Goal: Navigation & Orientation: Find specific page/section

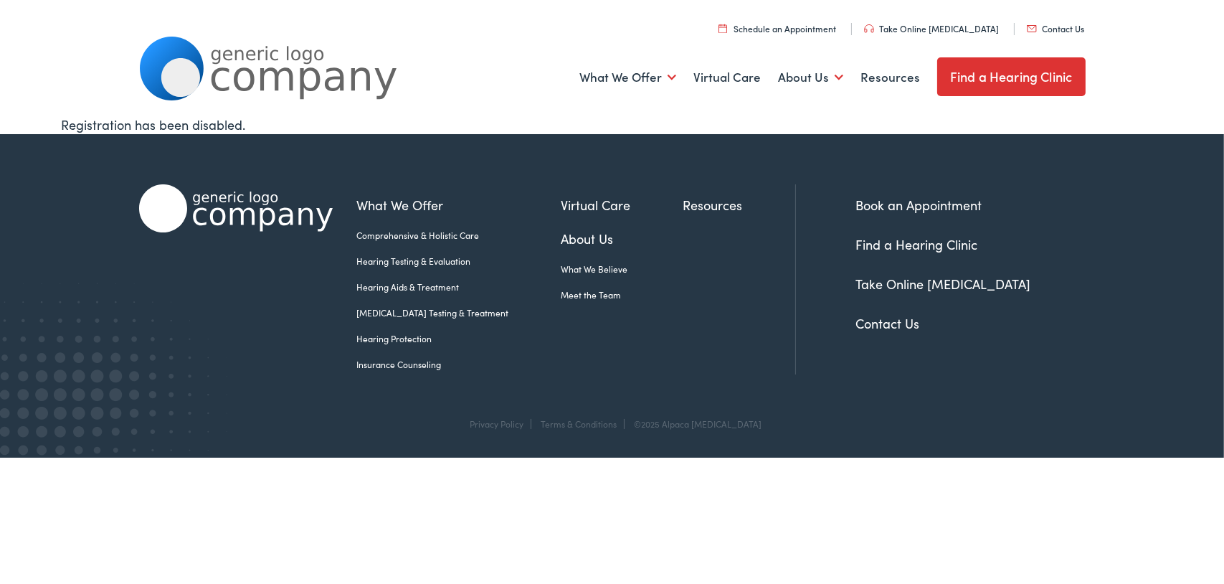
click at [577, 293] on link "Meet the Team" at bounding box center [623, 294] width 122 height 13
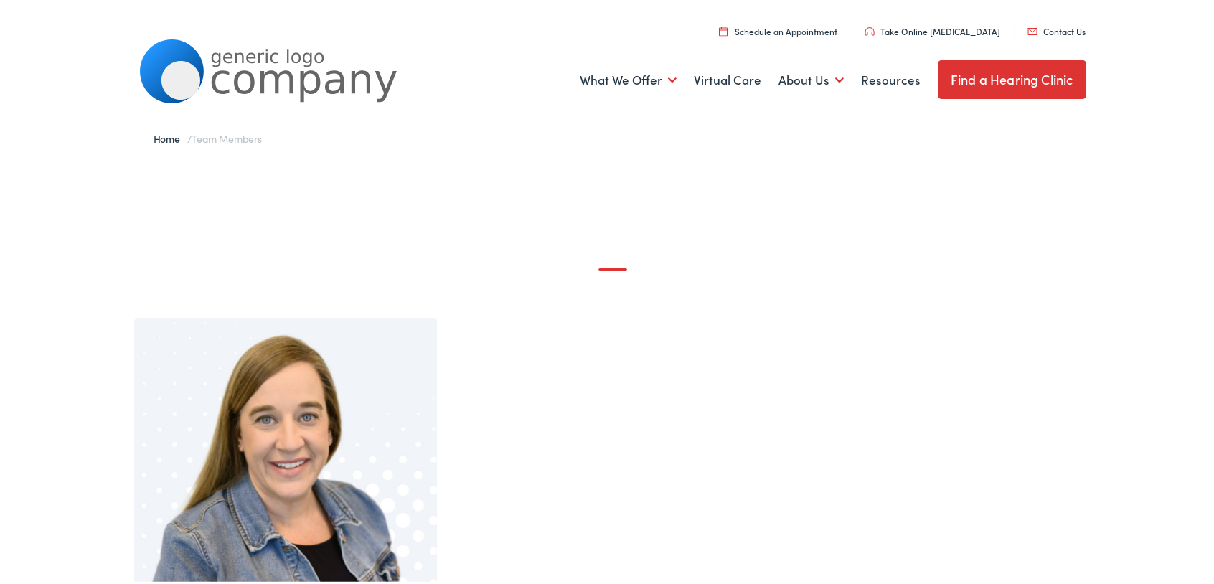
click at [970, 80] on link "Find a Hearing Clinic" at bounding box center [1011, 76] width 148 height 39
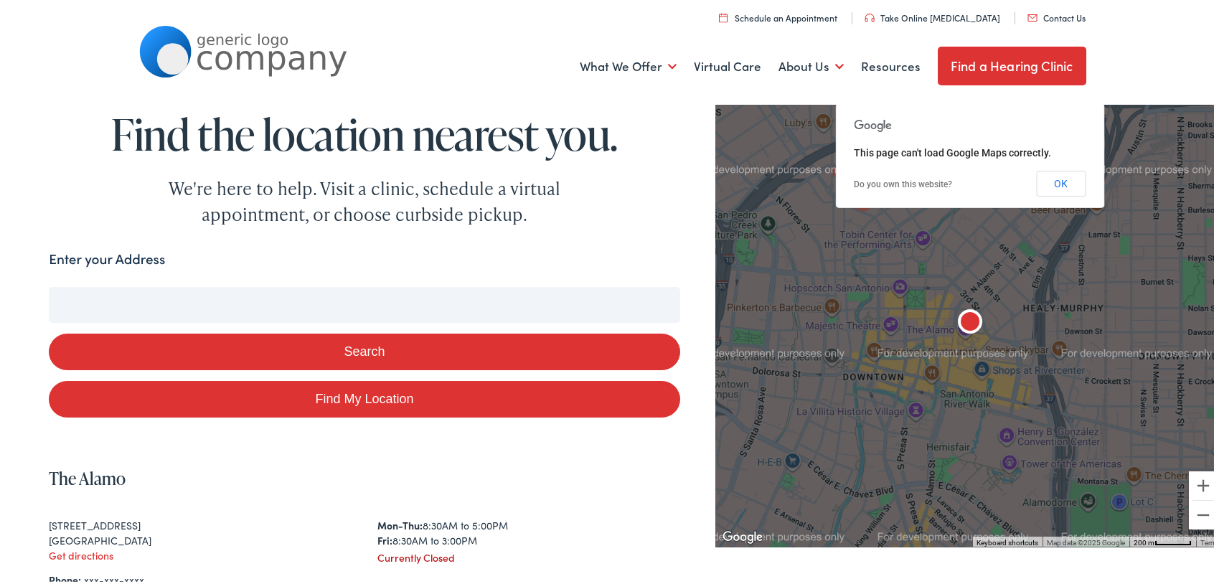
click at [345, 397] on link "Find My Location" at bounding box center [364, 396] width 630 height 37
type input "Short Pump, Virginia"
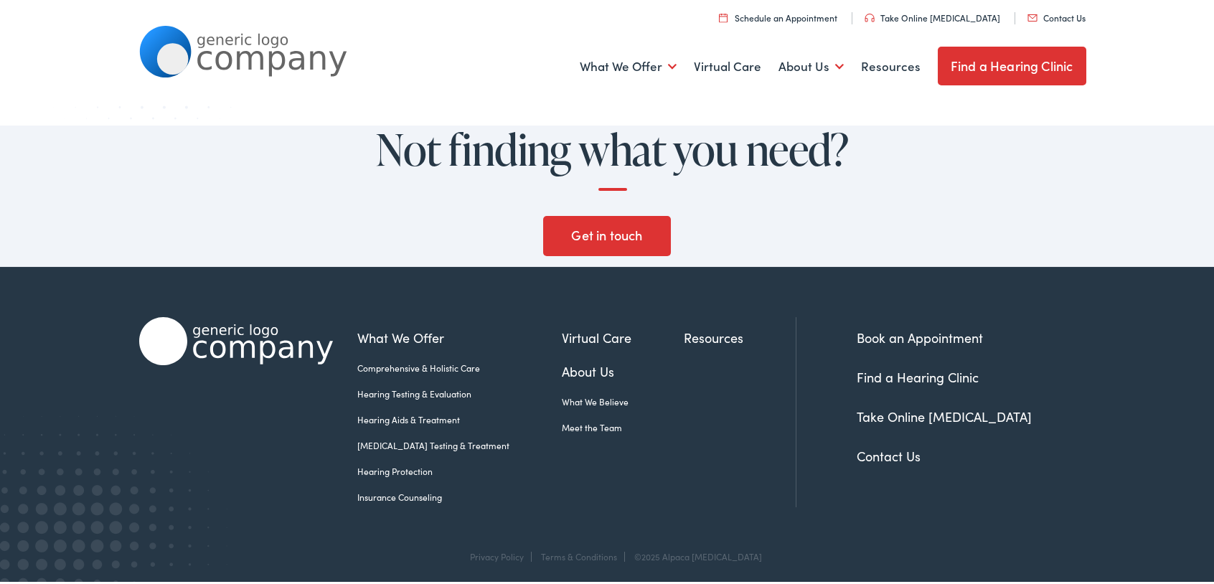
scroll to position [1488, 0]
click at [915, 374] on link "Find a Hearing Clinic" at bounding box center [917, 373] width 122 height 18
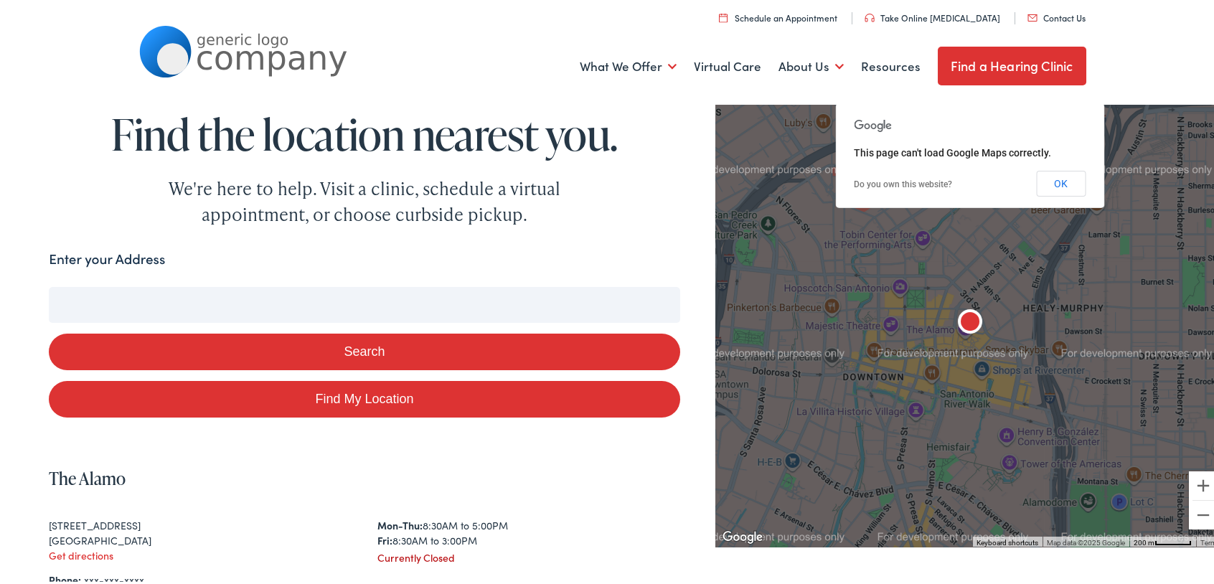
click at [123, 292] on input "Enter your Address" at bounding box center [364, 302] width 630 height 36
type input "8"
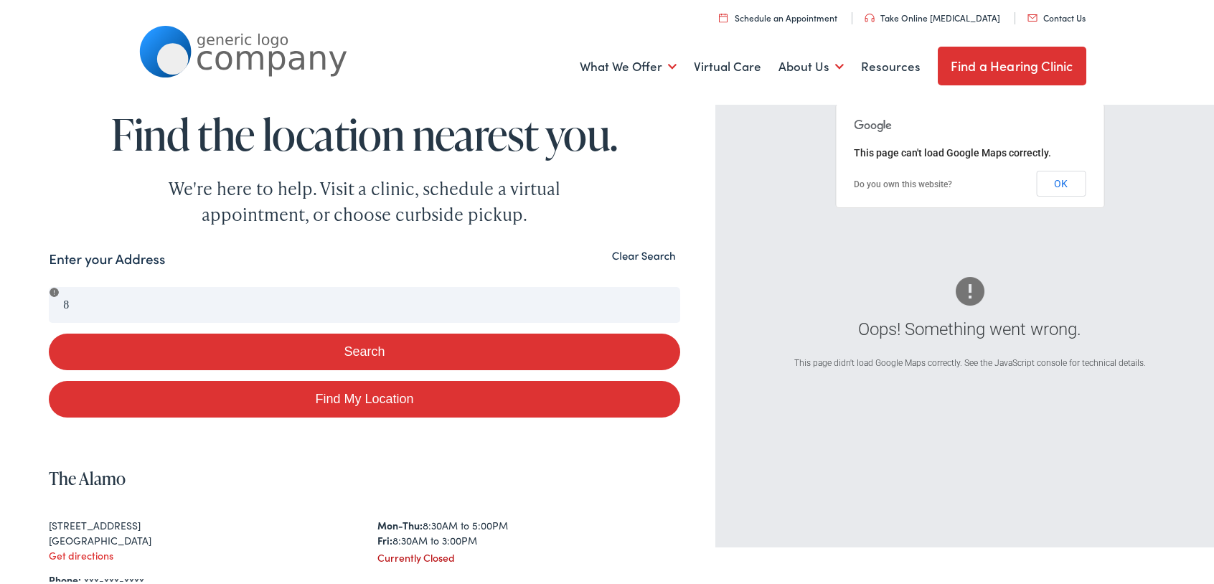
click at [356, 355] on button "Search" at bounding box center [364, 349] width 630 height 37
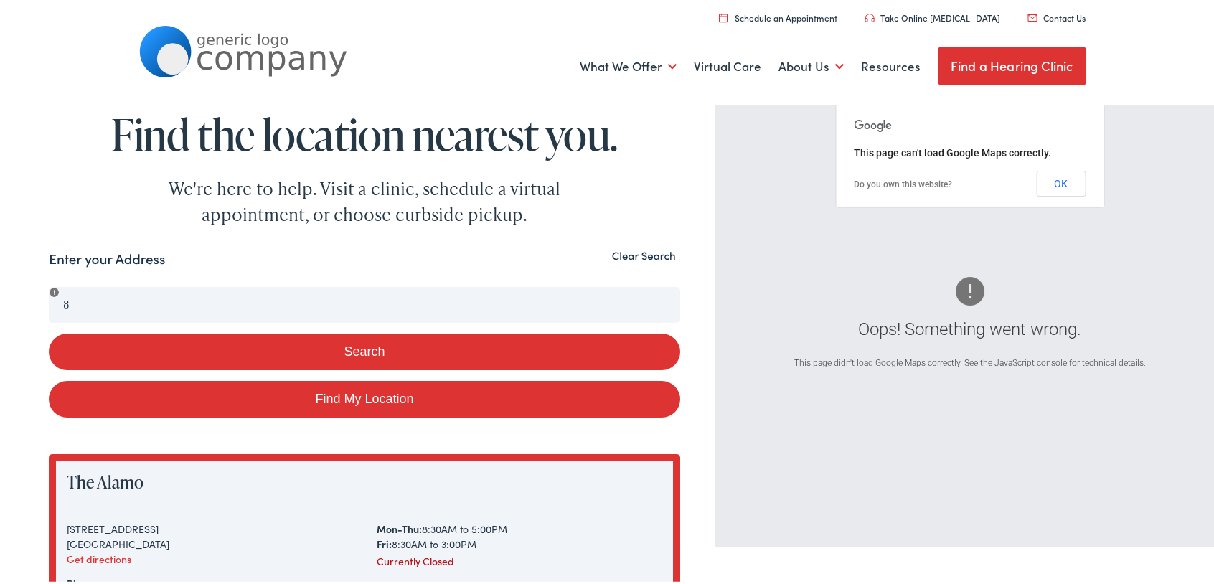
click at [259, 236] on section "Search Enter your Address 8 Search Find My Location Clear Search Oops! Somethin…" at bounding box center [612, 519] width 1224 height 590
click at [643, 256] on button "Clear Search" at bounding box center [643, 253] width 72 height 14
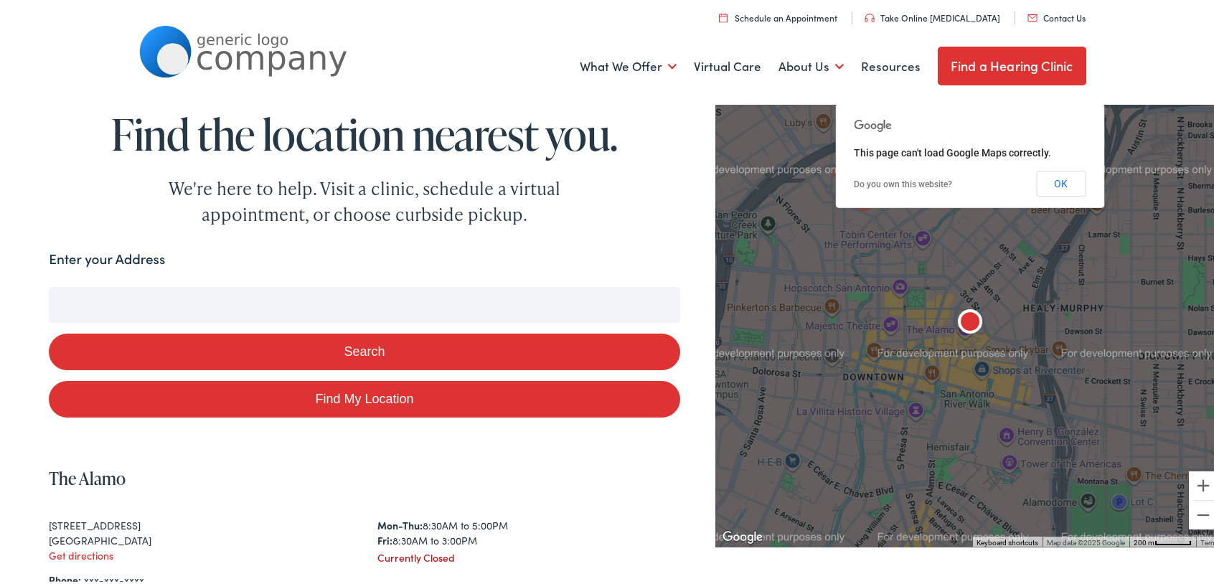
click at [71, 300] on input "Enter your Address" at bounding box center [364, 302] width 630 height 36
type input "8"
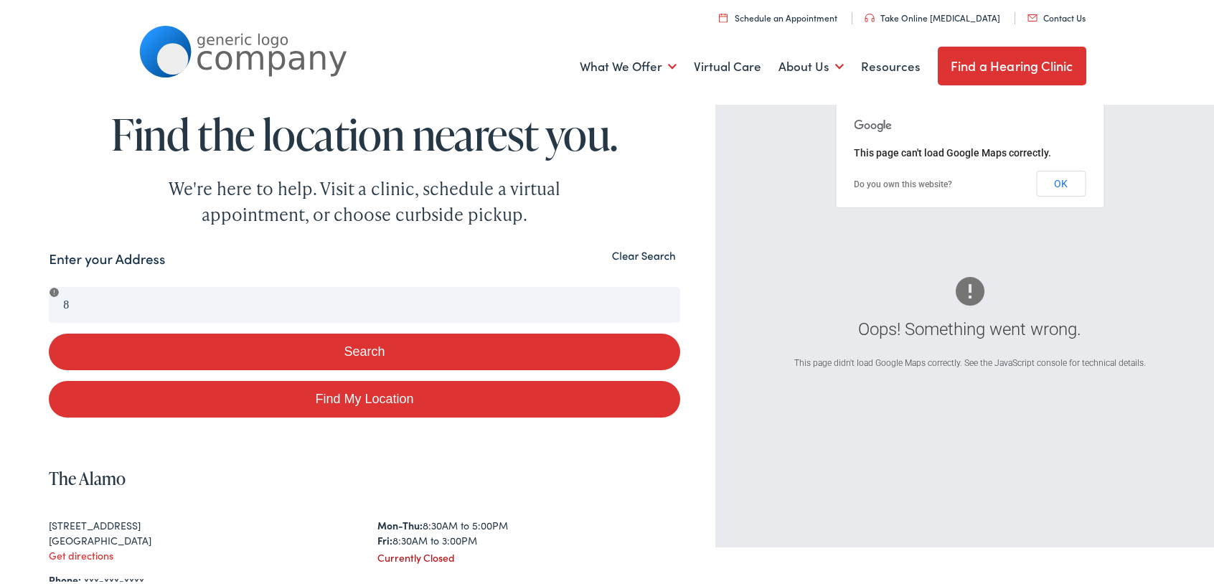
click at [616, 253] on button "Clear Search" at bounding box center [643, 253] width 72 height 14
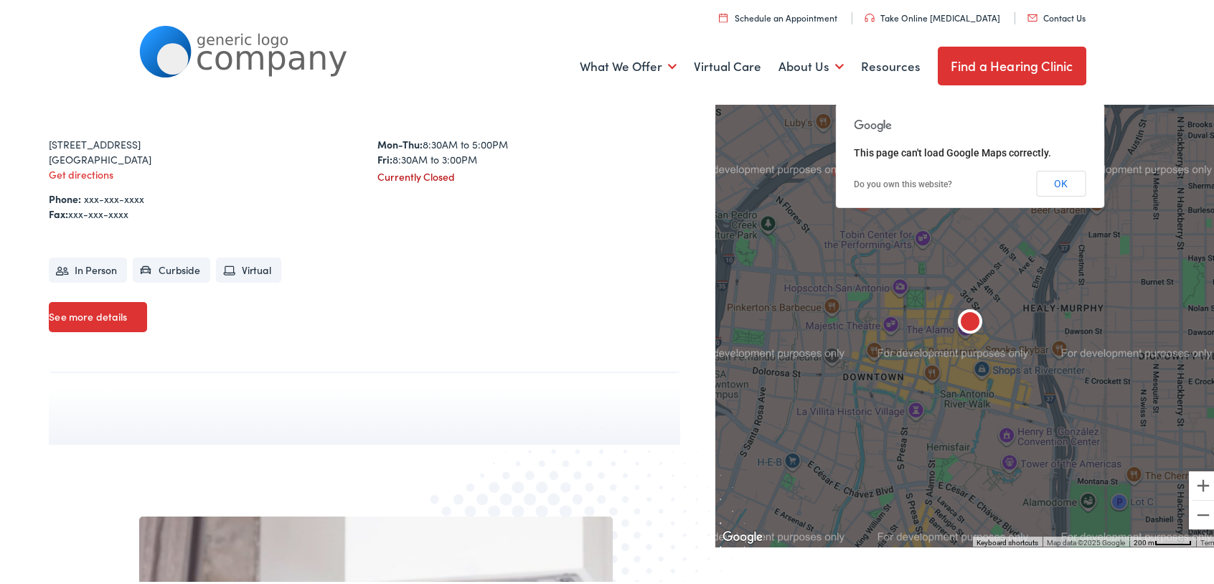
scroll to position [355, 0]
